Goal: Information Seeking & Learning: Learn about a topic

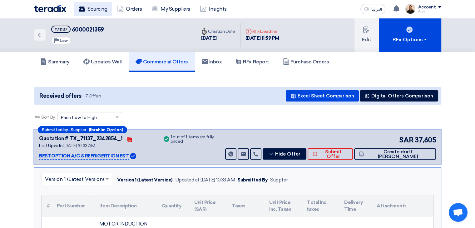
click at [99, 9] on link "Sourcing" at bounding box center [93, 9] width 38 height 14
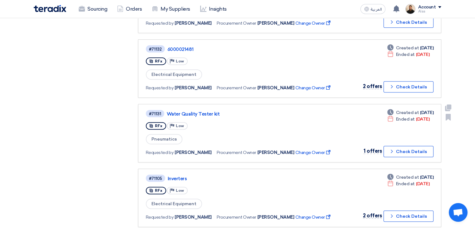
scroll to position [281, 0]
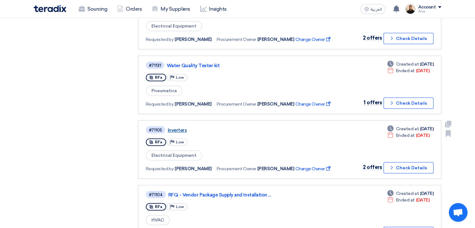
click at [169, 127] on link "Inverters" at bounding box center [246, 130] width 156 height 6
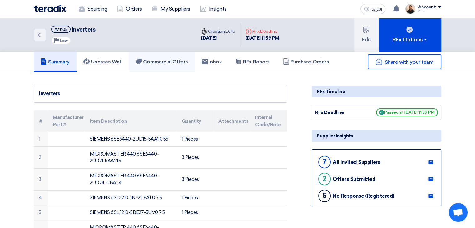
click at [179, 69] on link "Commercial Offers" at bounding box center [162, 62] width 66 height 20
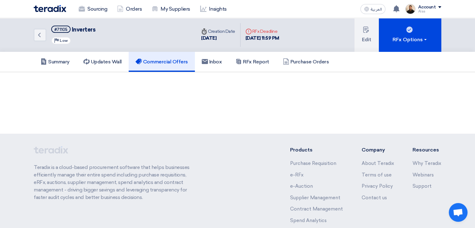
click at [179, 69] on link "Commercial Offers" at bounding box center [162, 62] width 66 height 20
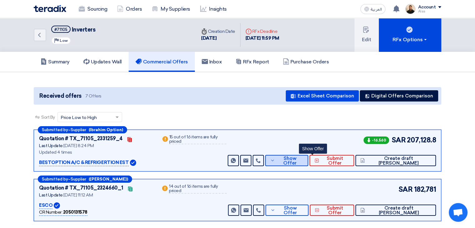
click at [275, 158] on icon at bounding box center [272, 160] width 5 height 5
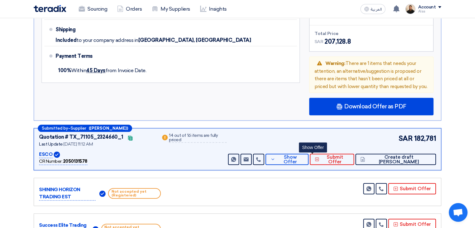
scroll to position [687, 0]
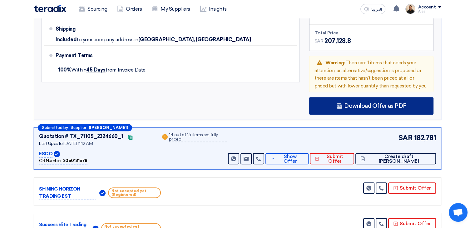
click at [357, 103] on span "Download Offer as PDF" at bounding box center [375, 106] width 62 height 6
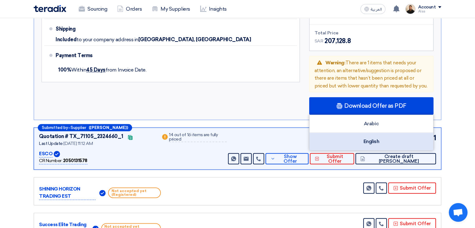
click at [357, 133] on div "English" at bounding box center [372, 141] width 124 height 17
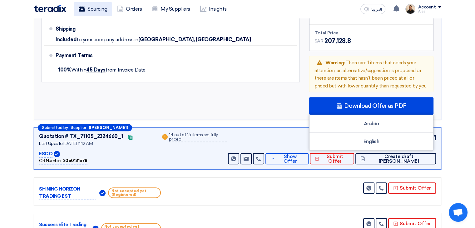
click at [81, 8] on icon at bounding box center [82, 9] width 6 height 6
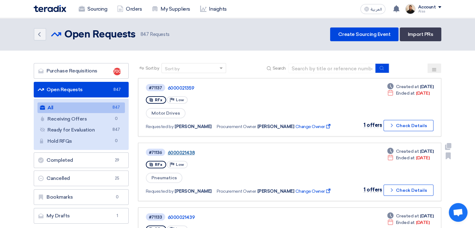
click at [190, 151] on link "6000021438" at bounding box center [246, 153] width 156 height 6
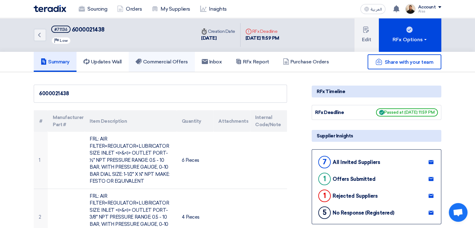
click at [165, 63] on h5 "Commercial Offers" at bounding box center [162, 62] width 52 height 6
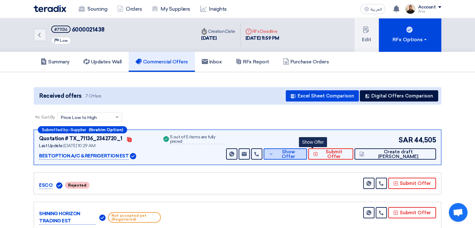
click at [302, 152] on span "Show Offer" at bounding box center [288, 154] width 27 height 9
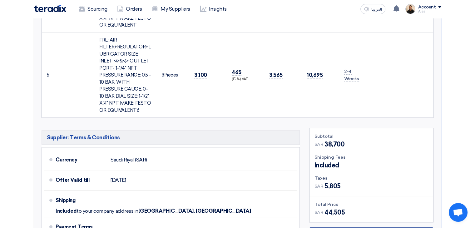
scroll to position [556, 0]
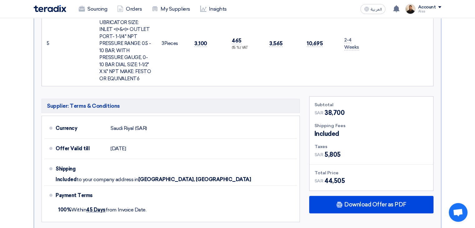
drag, startPoint x: 43, startPoint y: 77, endPoint x: 407, endPoint y: 73, distance: 364.1
copy table "# Lore Ipsumd Sita Consectetur Adipisci Elit Seddo (EIU) Tempo Inci Utlab Etd. …"
click at [298, 209] on ul "Currency [GEOGRAPHIC_DATA] (SAR) Offer Valid till [DATE] Shipping Included 100%" at bounding box center [171, 169] width 258 height 107
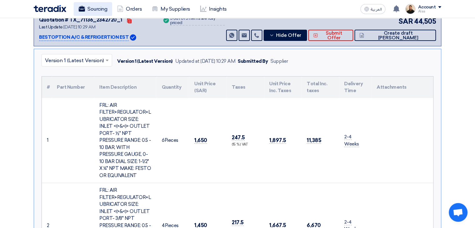
scroll to position [0, 0]
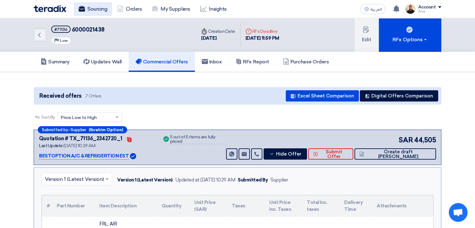
click at [91, 8] on link "Sourcing" at bounding box center [93, 9] width 38 height 14
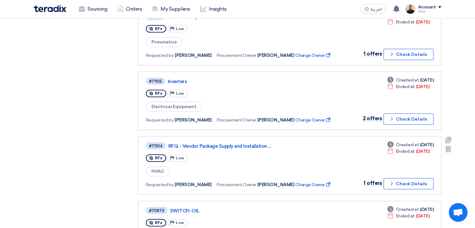
scroll to position [344, 0]
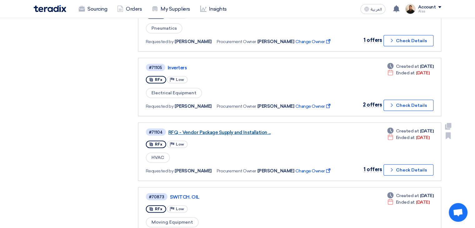
click at [237, 130] on link "RFQ - Vendor Package Supply and Installation ..." at bounding box center [246, 133] width 156 height 6
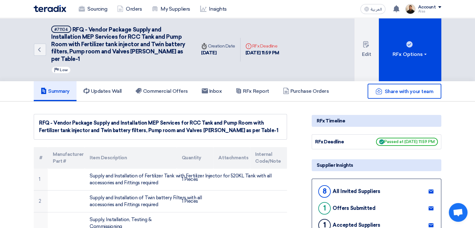
click at [103, 38] on span "RFQ - Vendor Package Supply and Installation MEP Services for RCC Tank and Pump…" at bounding box center [118, 44] width 134 height 36
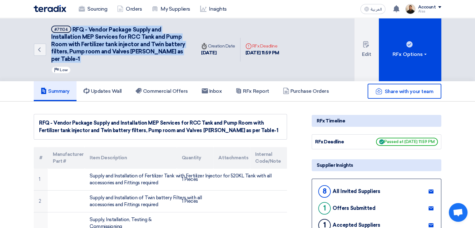
copy div "RFQ - Vendor Package Supply and Installation MEP Services for RCC Tank and Pump…"
